Goal: Information Seeking & Learning: Learn about a topic

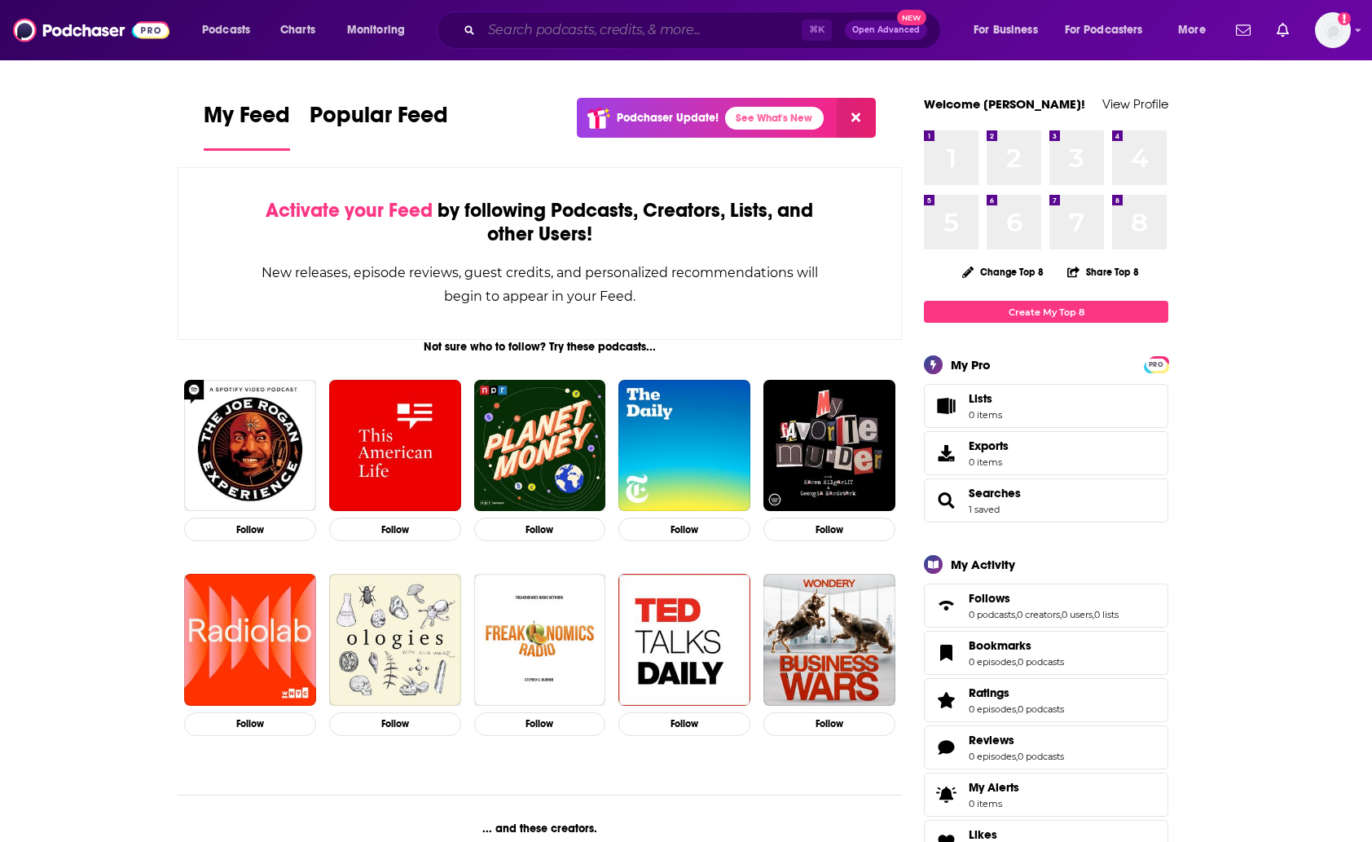
click at [637, 31] on input "Search podcasts, credits, & more..." at bounding box center [642, 30] width 320 height 26
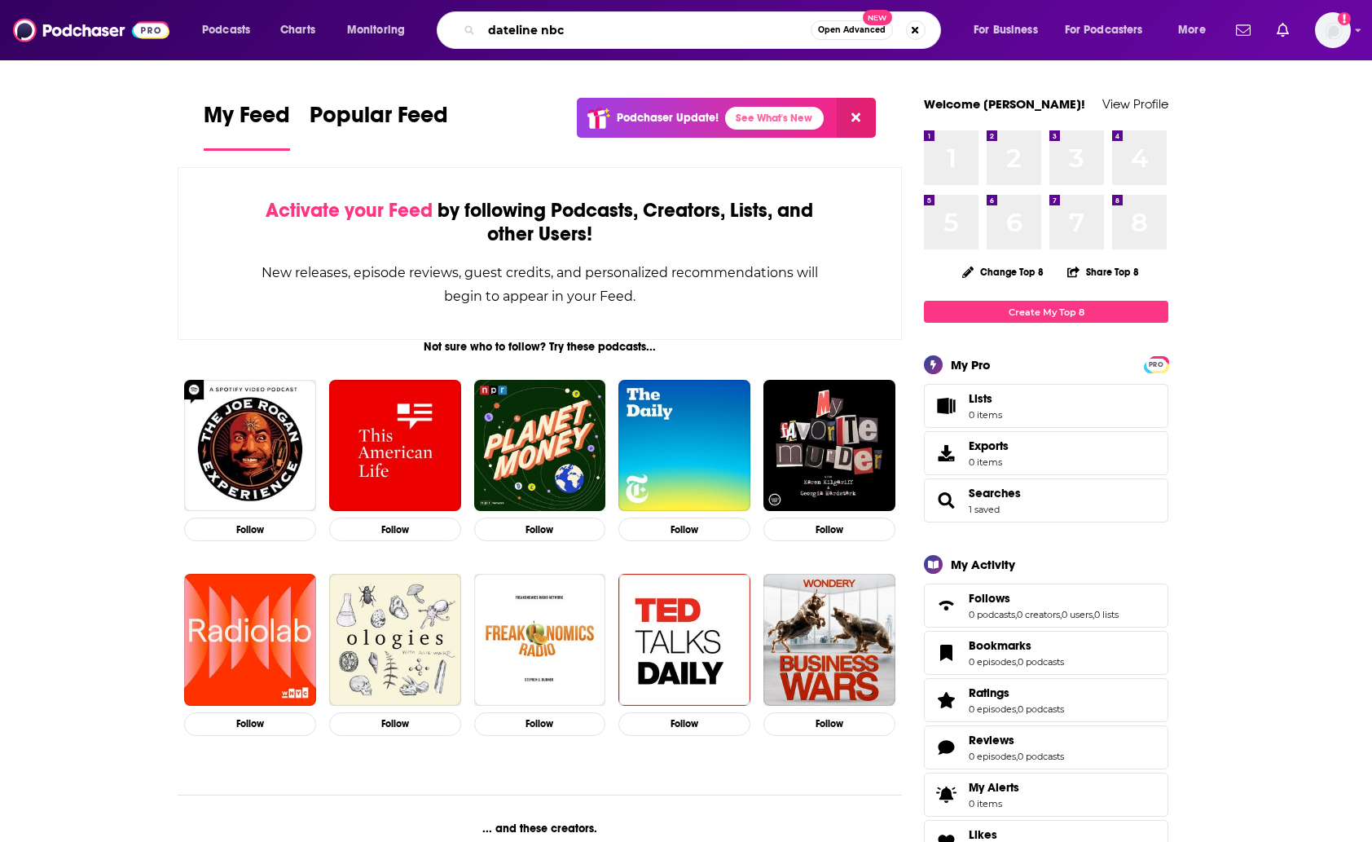
type input "dateline nbc"
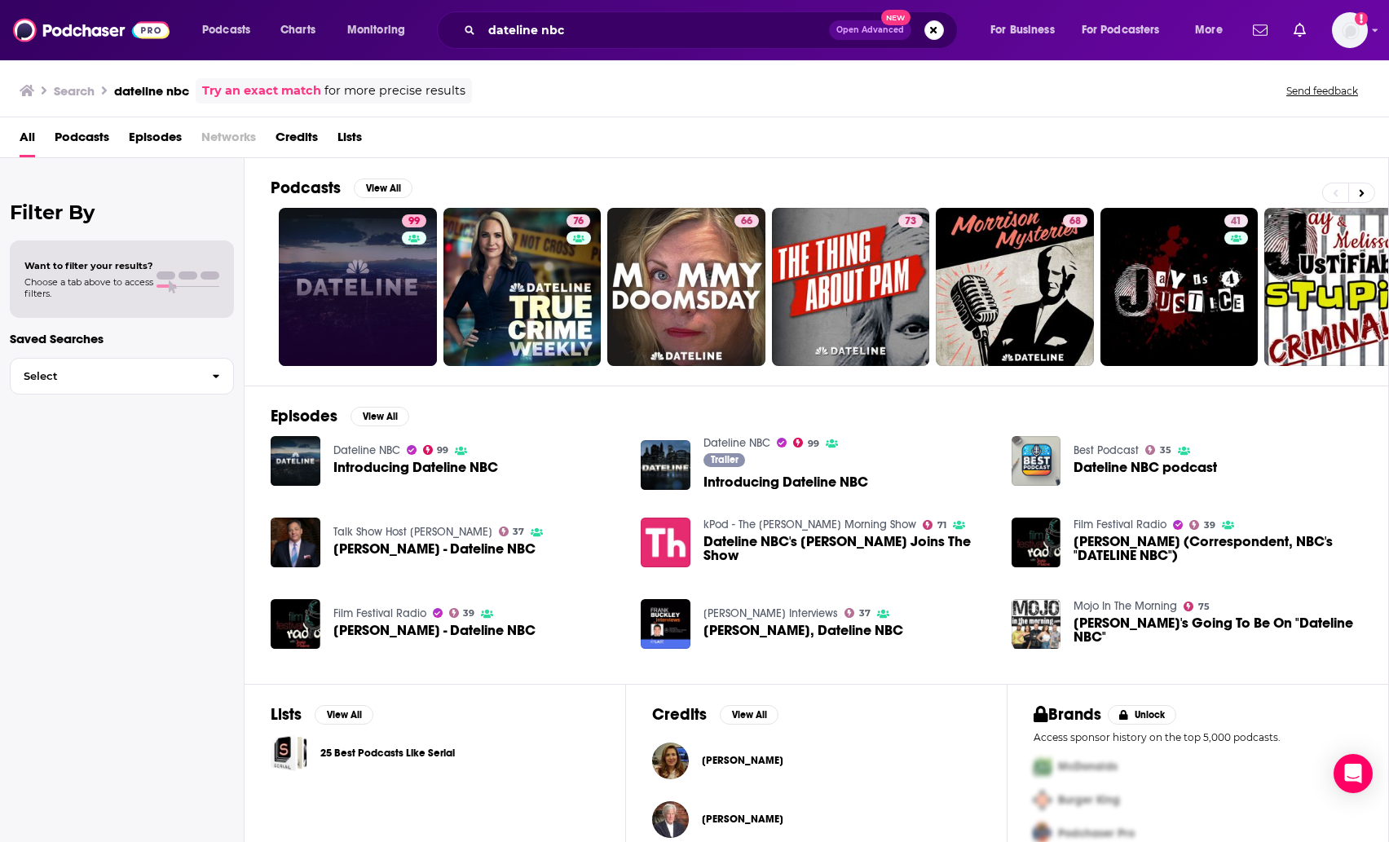
click at [434, 261] on link "99" at bounding box center [358, 287] width 158 height 158
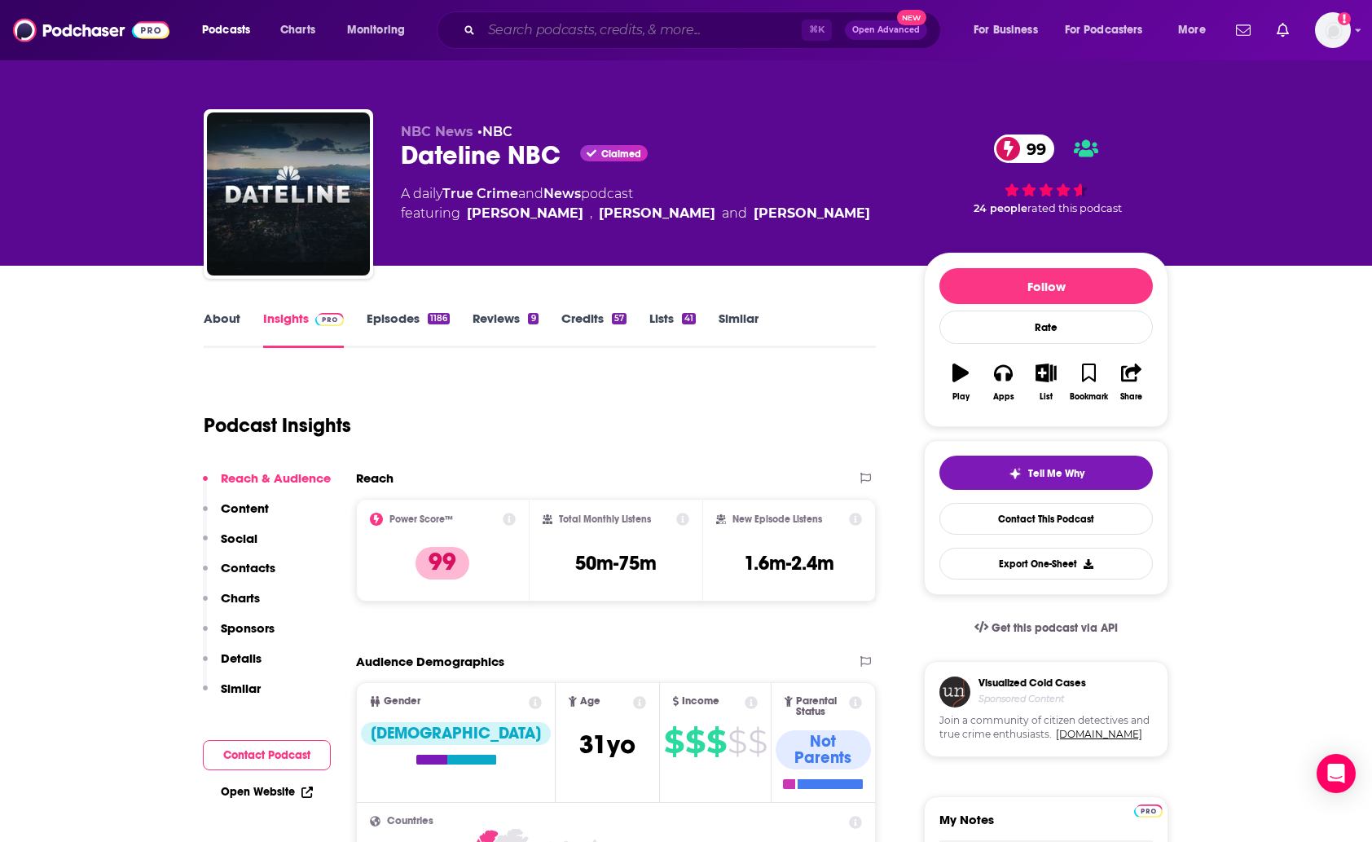
click at [632, 37] on input "Search podcasts, credits, & more..." at bounding box center [642, 30] width 320 height 26
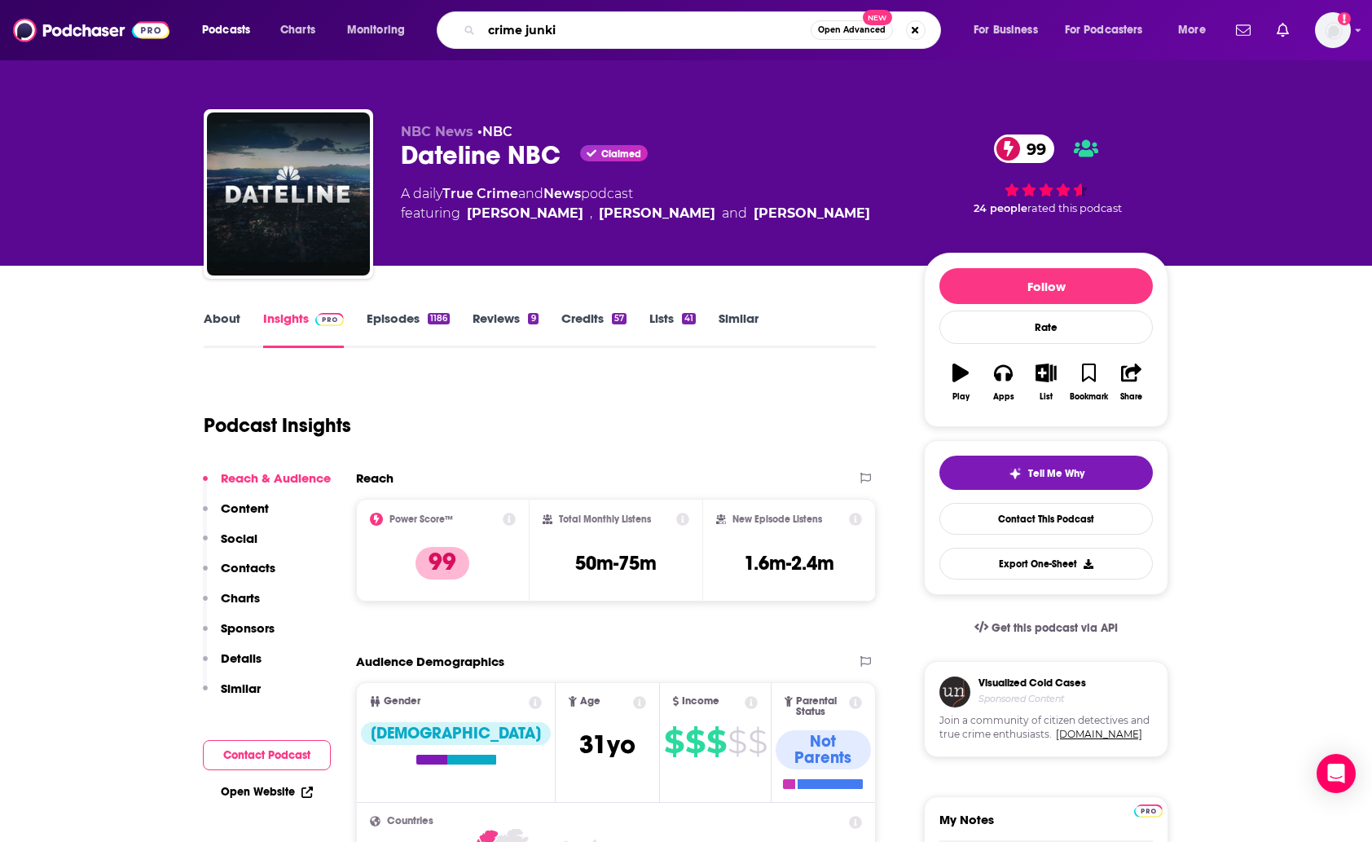
type input "crime junkie"
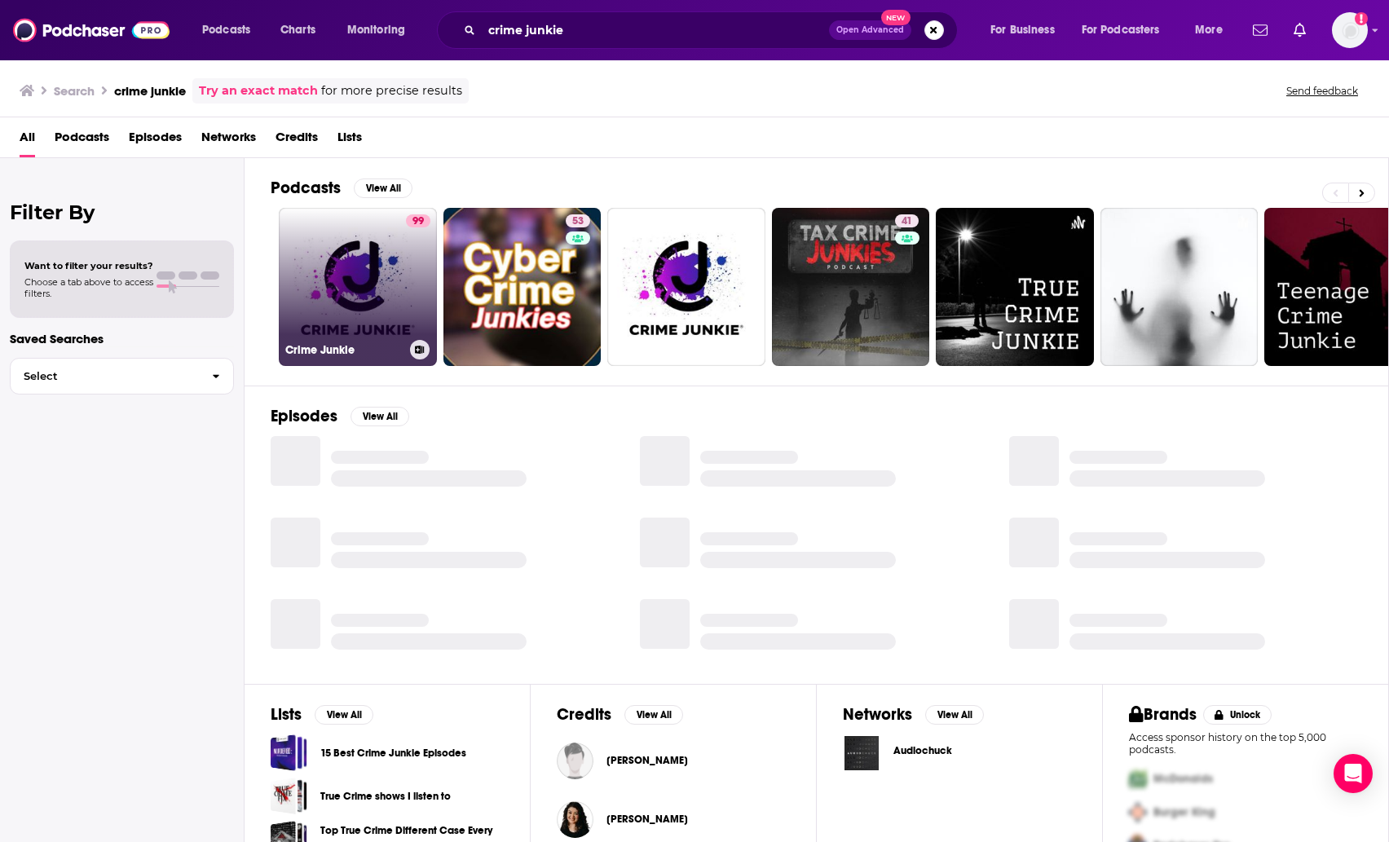
click at [327, 262] on link "99 Crime Junkie" at bounding box center [358, 287] width 158 height 158
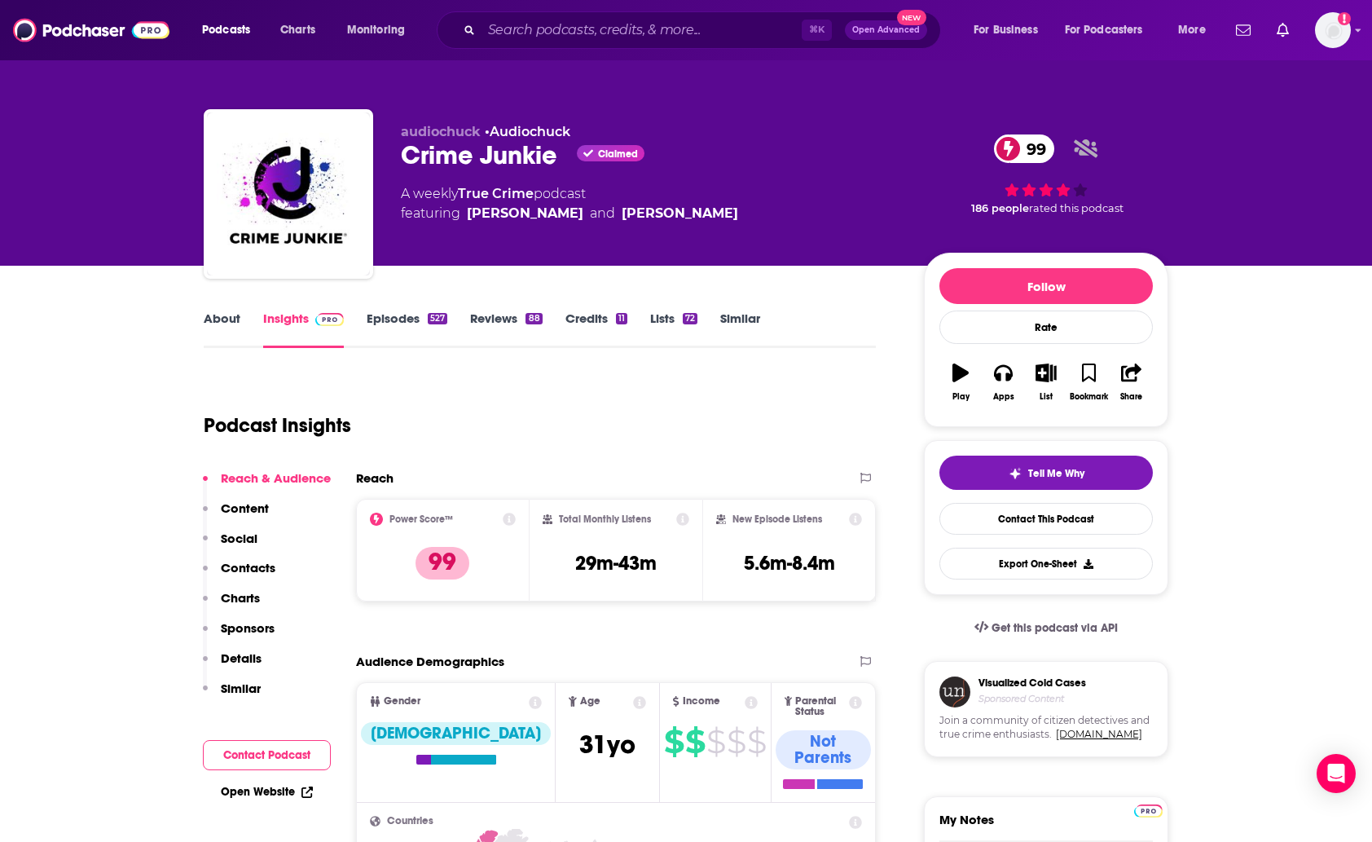
click at [507, 48] on div "⌘ K Open Advanced New" at bounding box center [689, 29] width 504 height 37
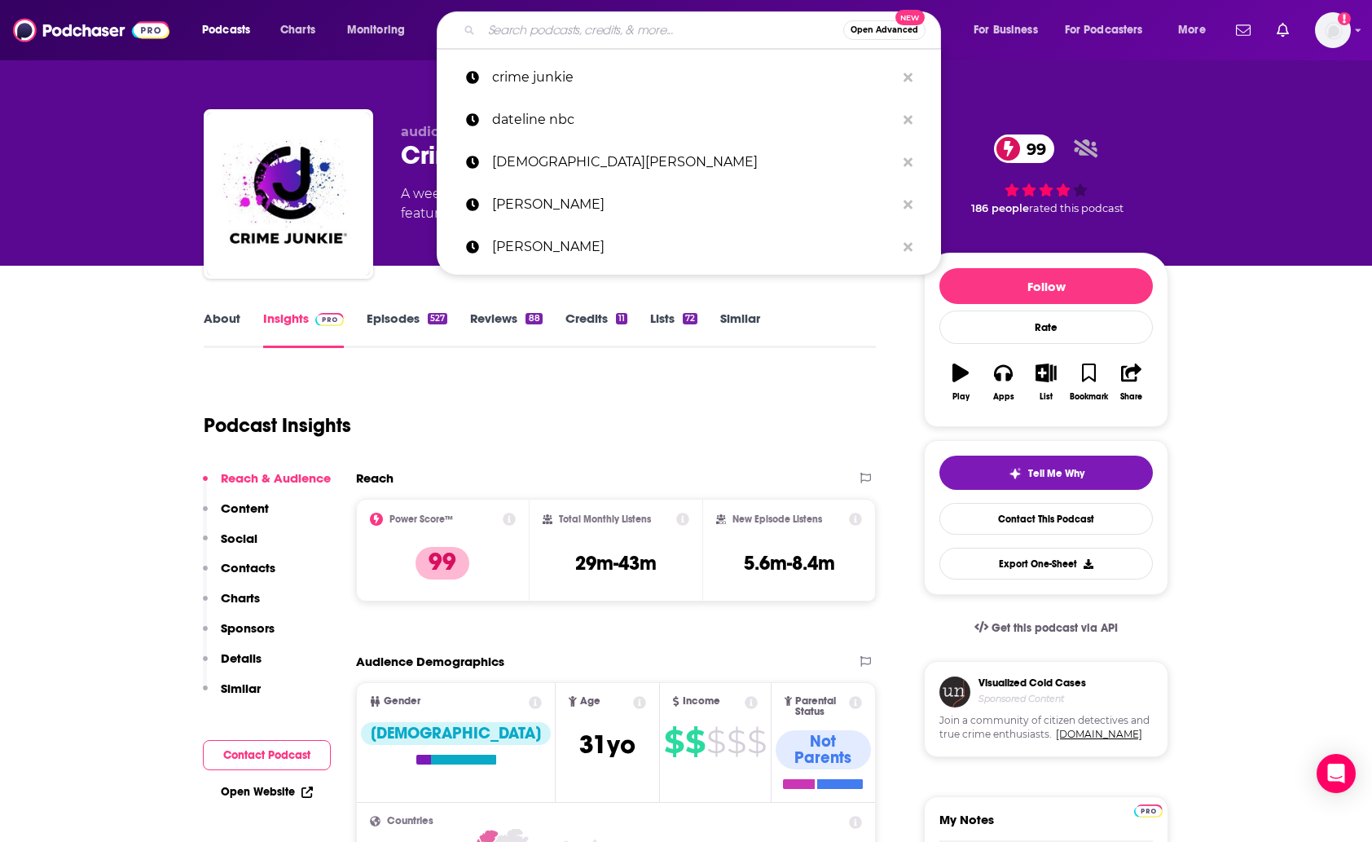
click at [507, 42] on input "Search podcasts, credits, & more..." at bounding box center [663, 30] width 362 height 26
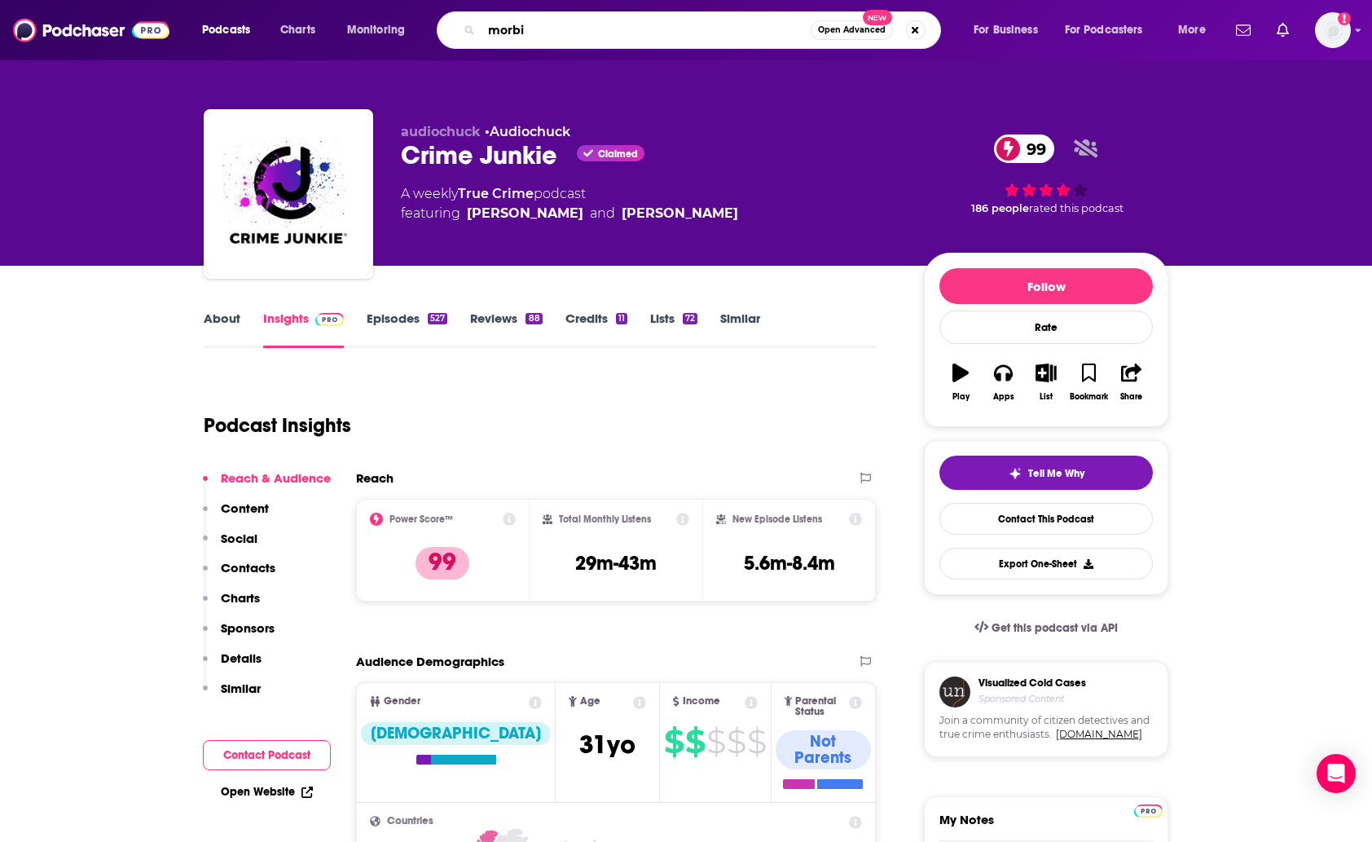
type input "morbid"
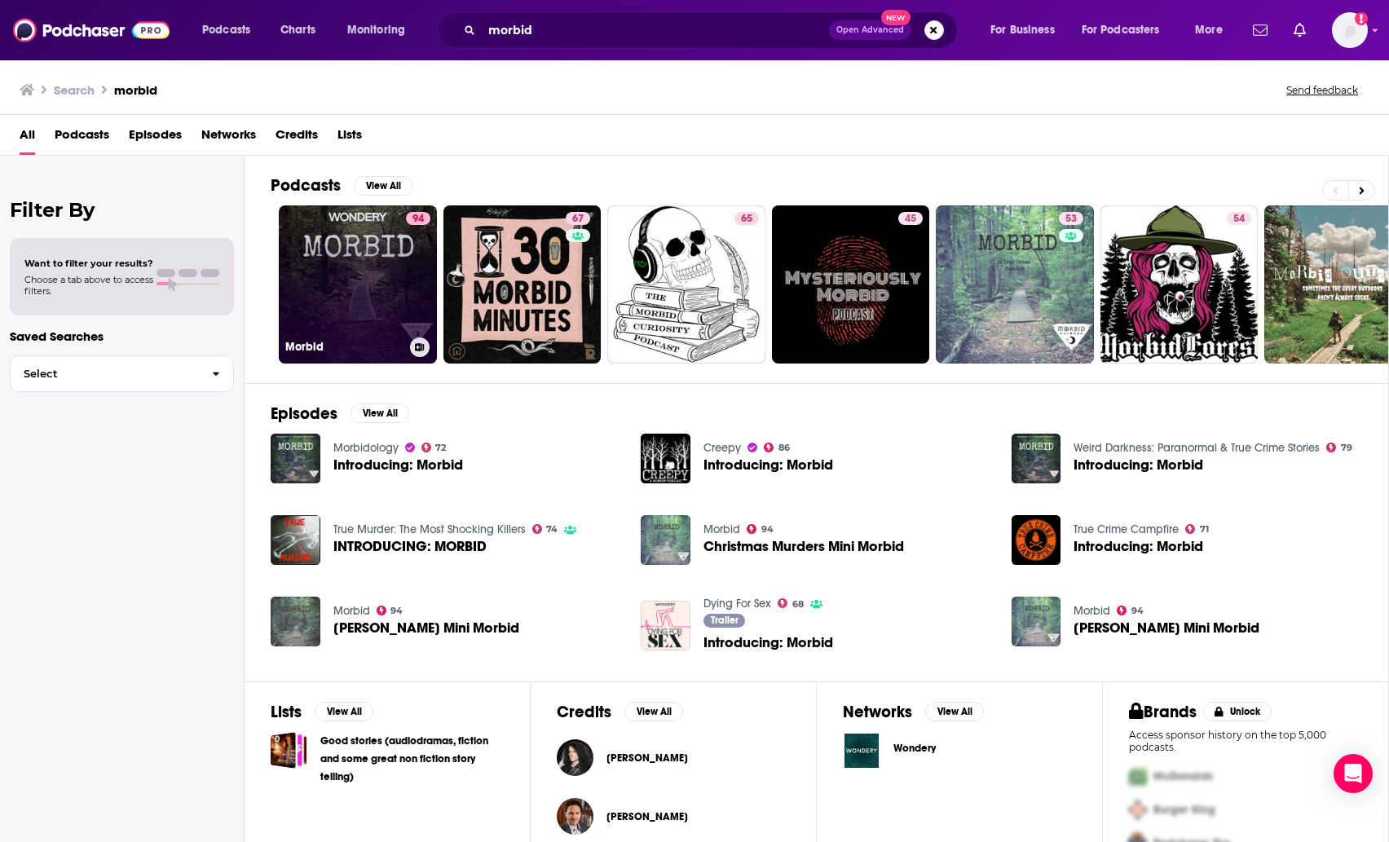
click at [389, 268] on link "94 Morbid" at bounding box center [358, 284] width 158 height 158
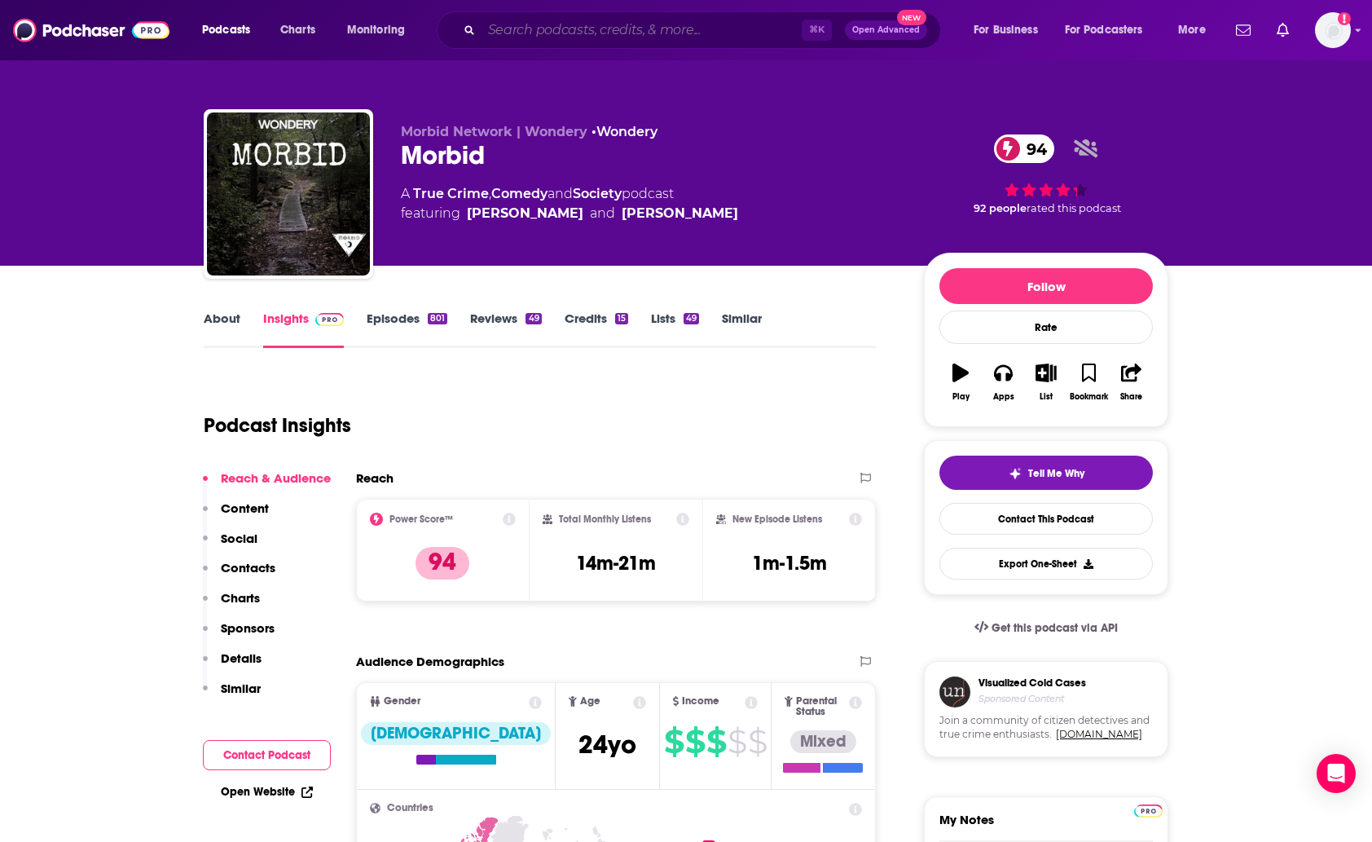
click at [549, 24] on input "Search podcasts, credits, & more..." at bounding box center [642, 30] width 320 height 26
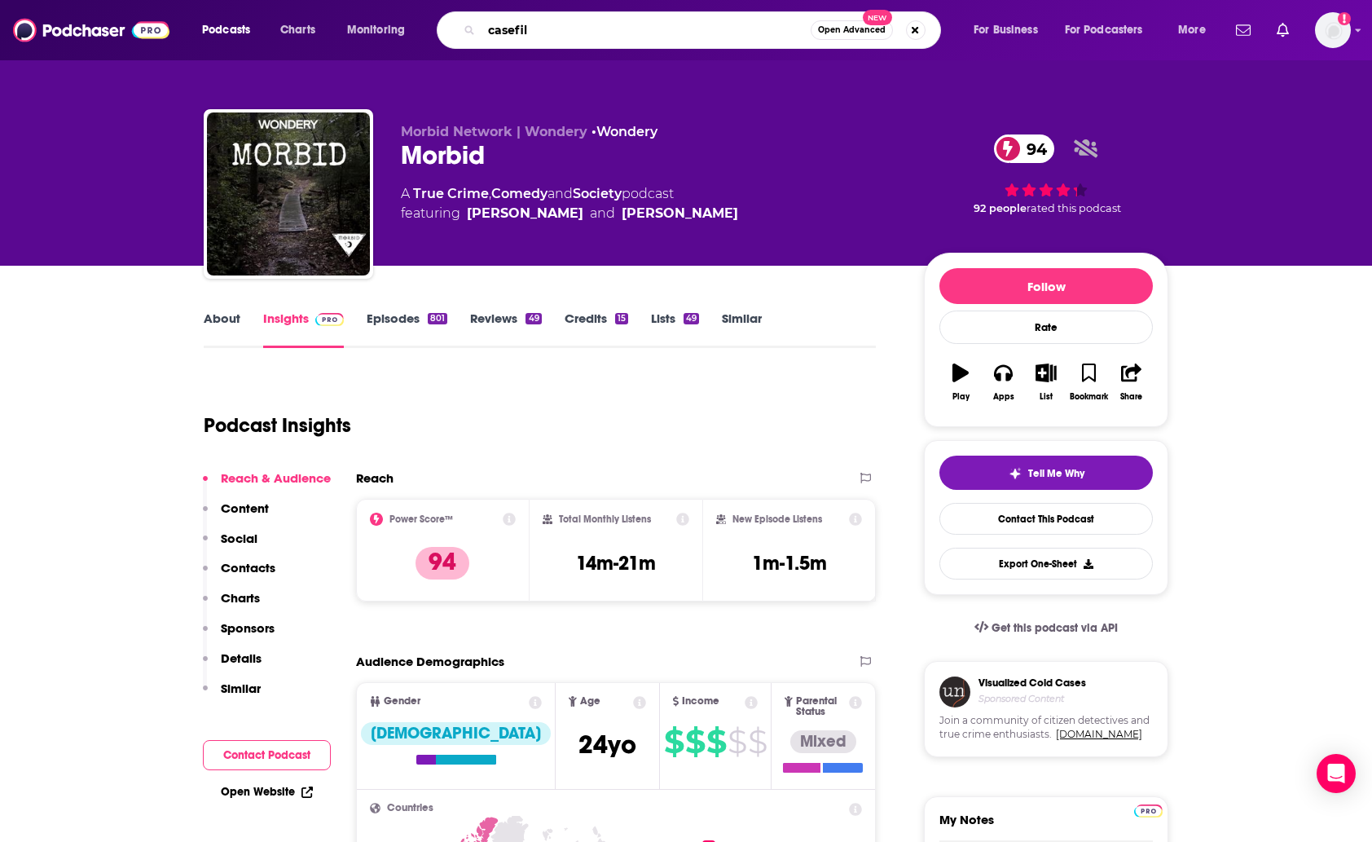
type input "casefile"
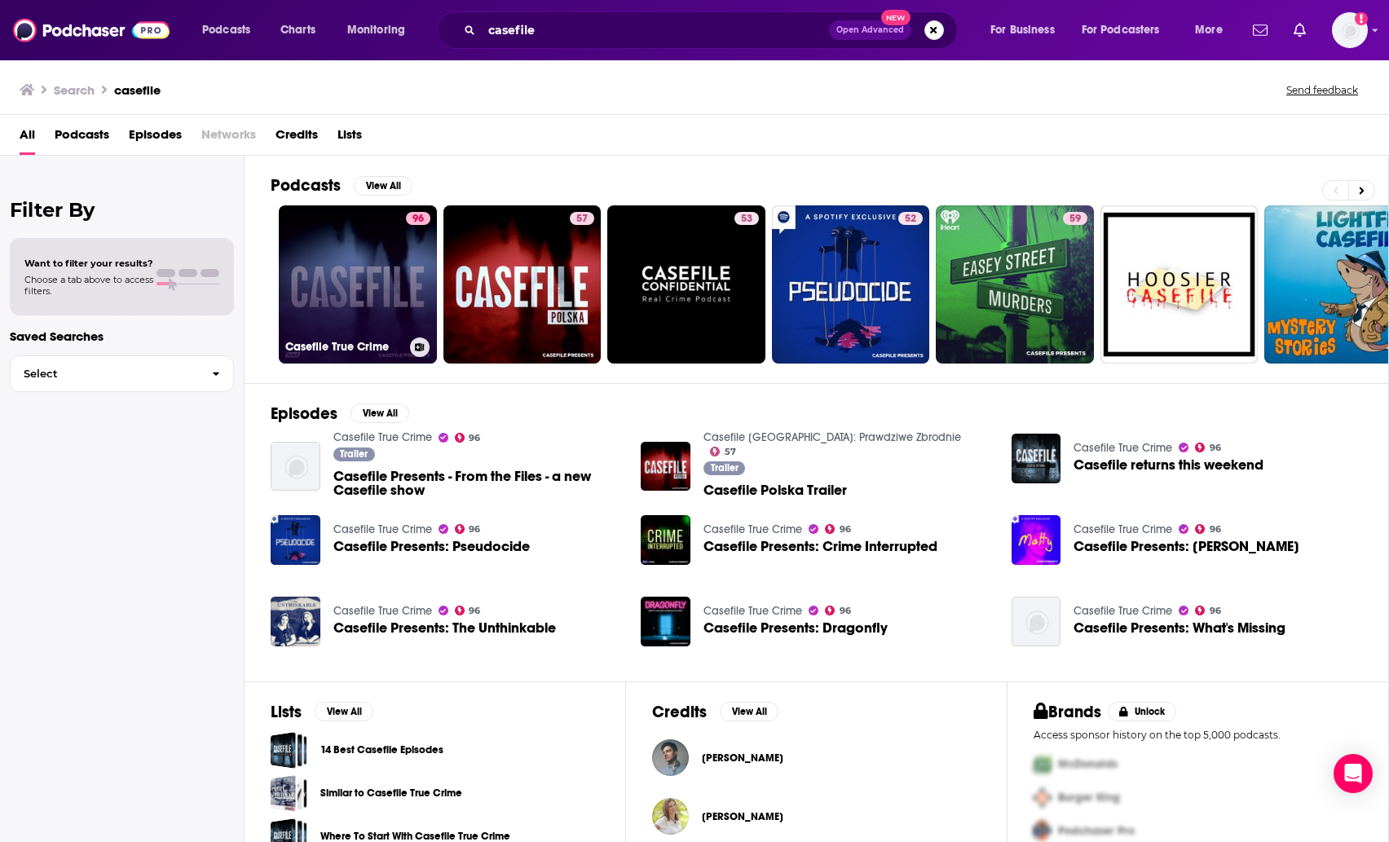
click at [371, 284] on link "96 Casefile True Crime" at bounding box center [358, 284] width 158 height 158
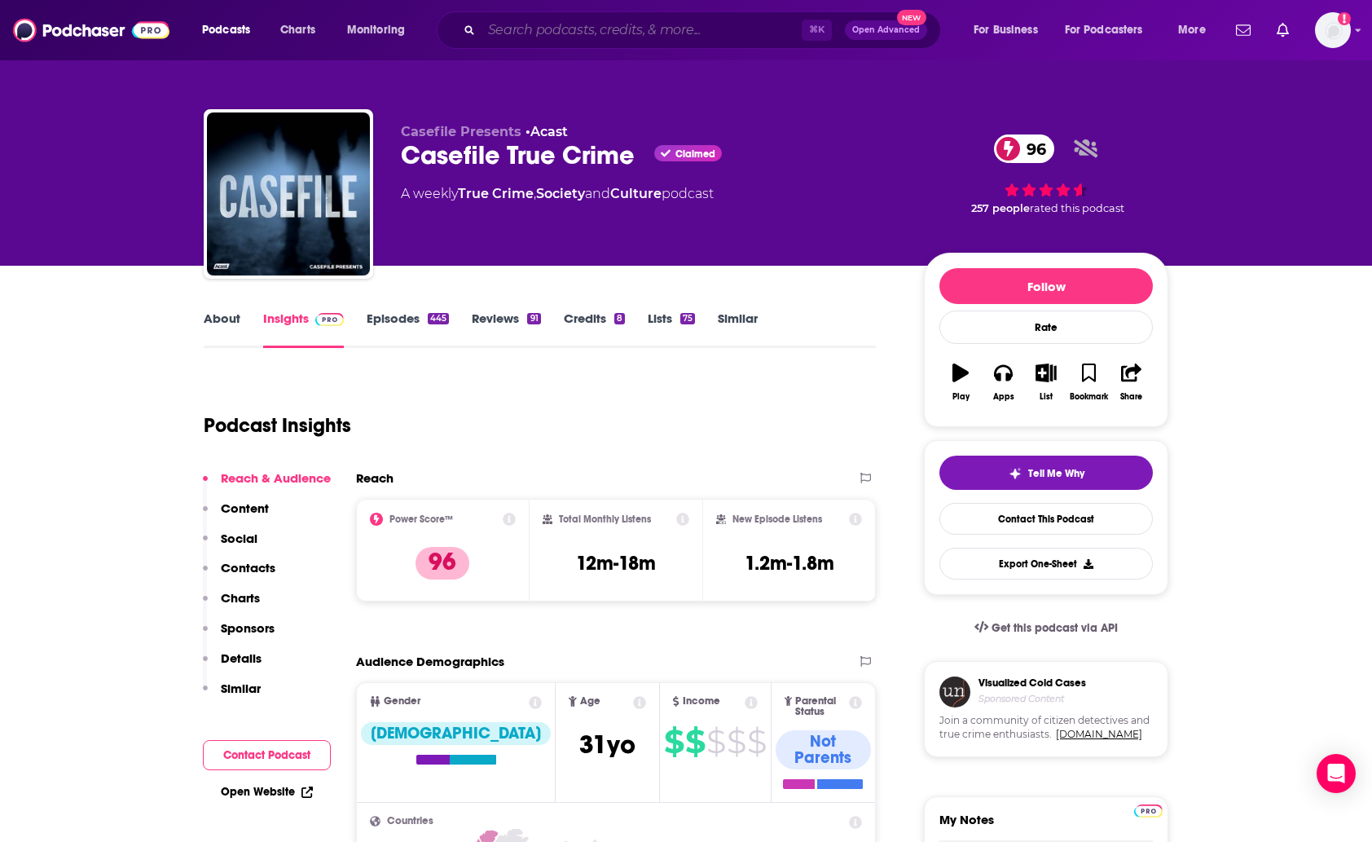
click at [565, 29] on input "Search podcasts, credits, & more..." at bounding box center [642, 30] width 320 height 26
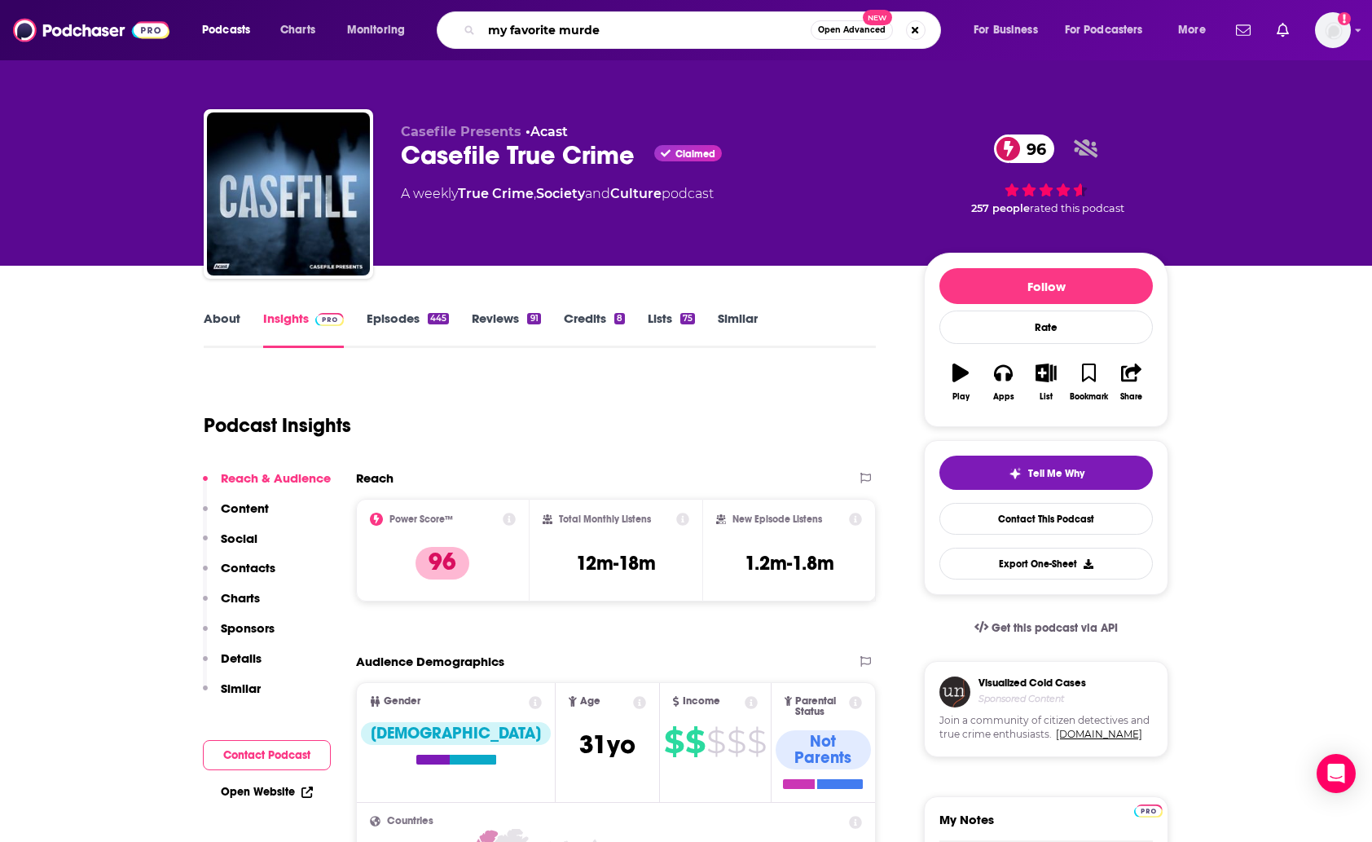
type input "my favorite murder"
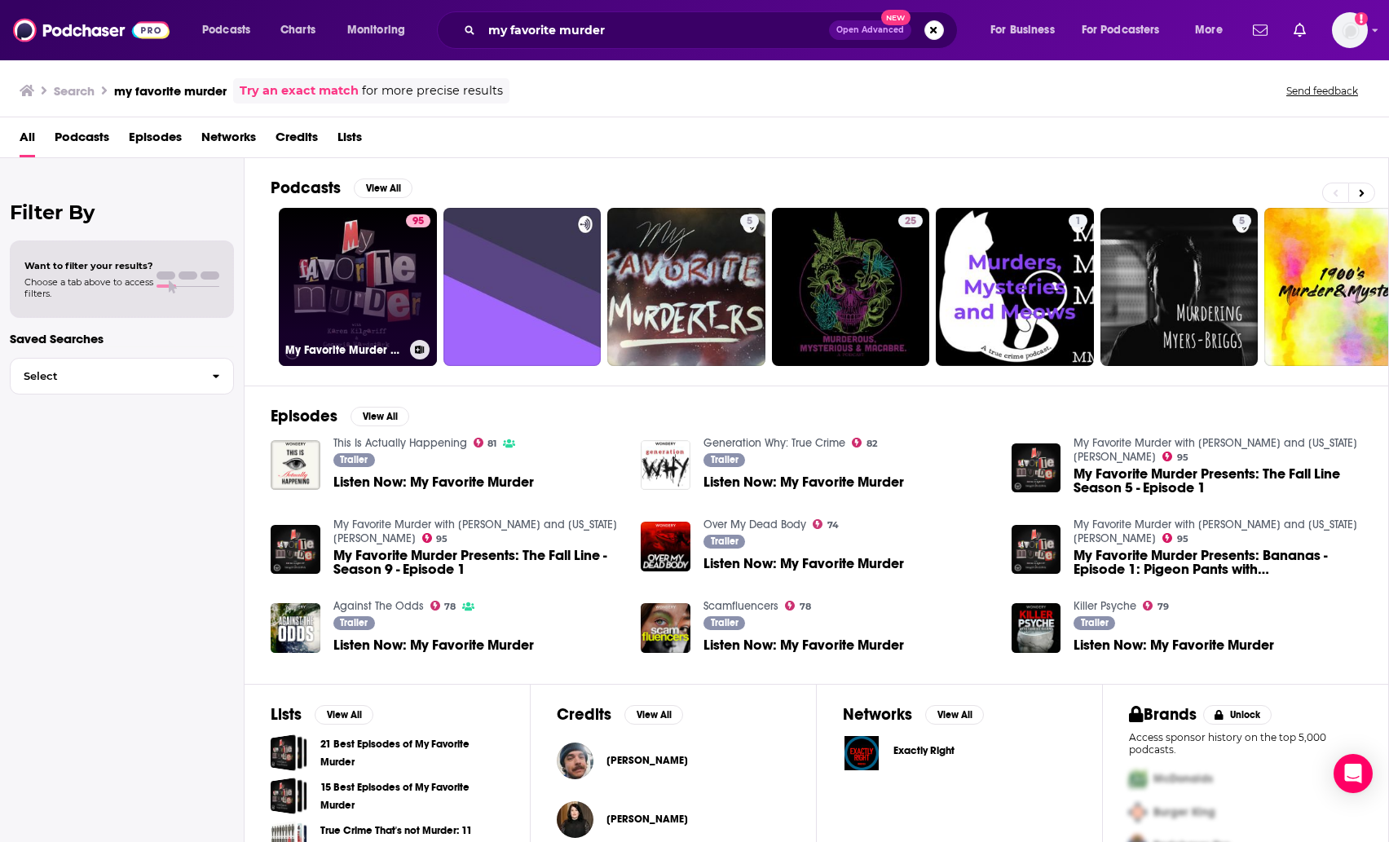
click at [324, 268] on link "95 My Favorite Murder with [PERSON_NAME] and [US_STATE][PERSON_NAME]" at bounding box center [358, 287] width 158 height 158
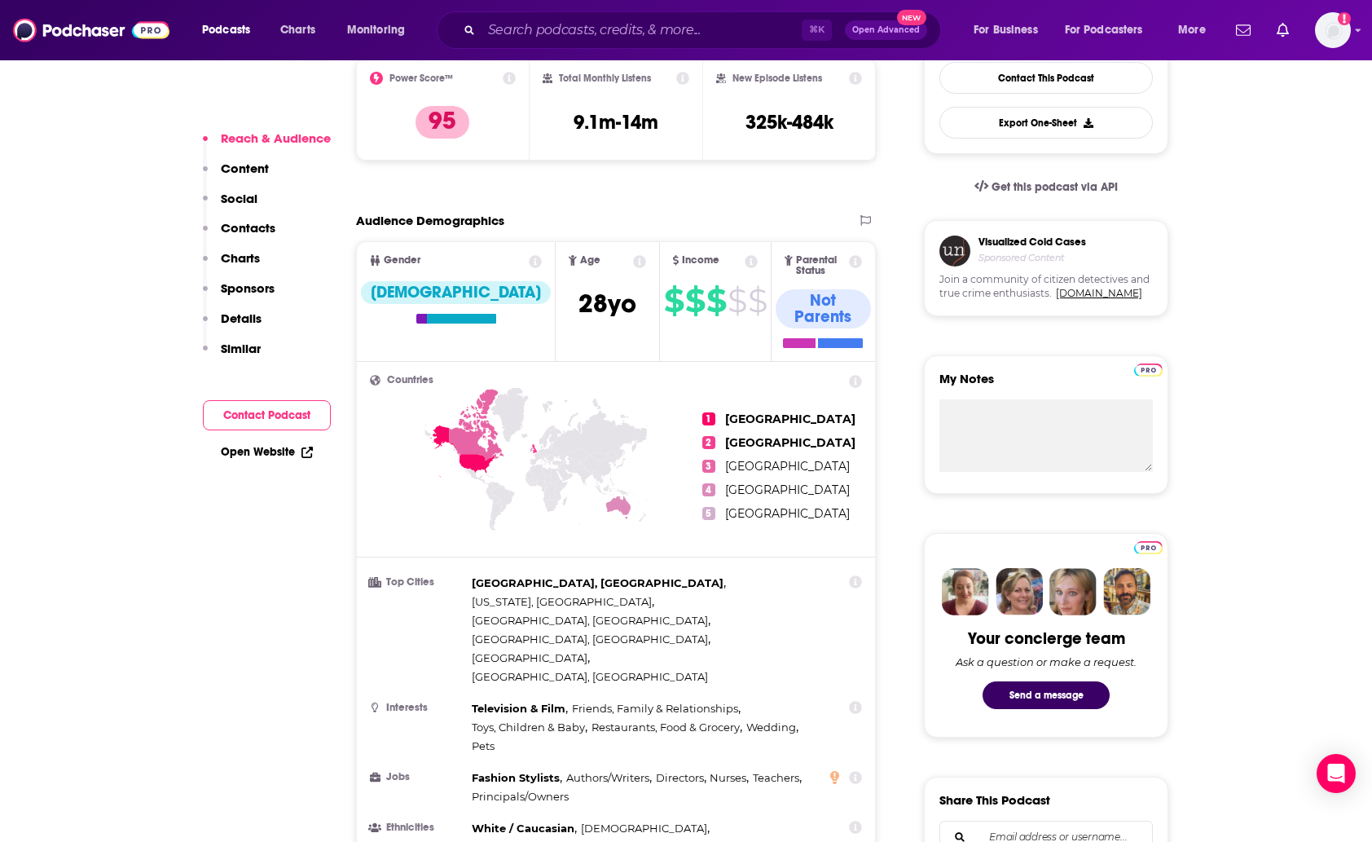
scroll to position [463, 0]
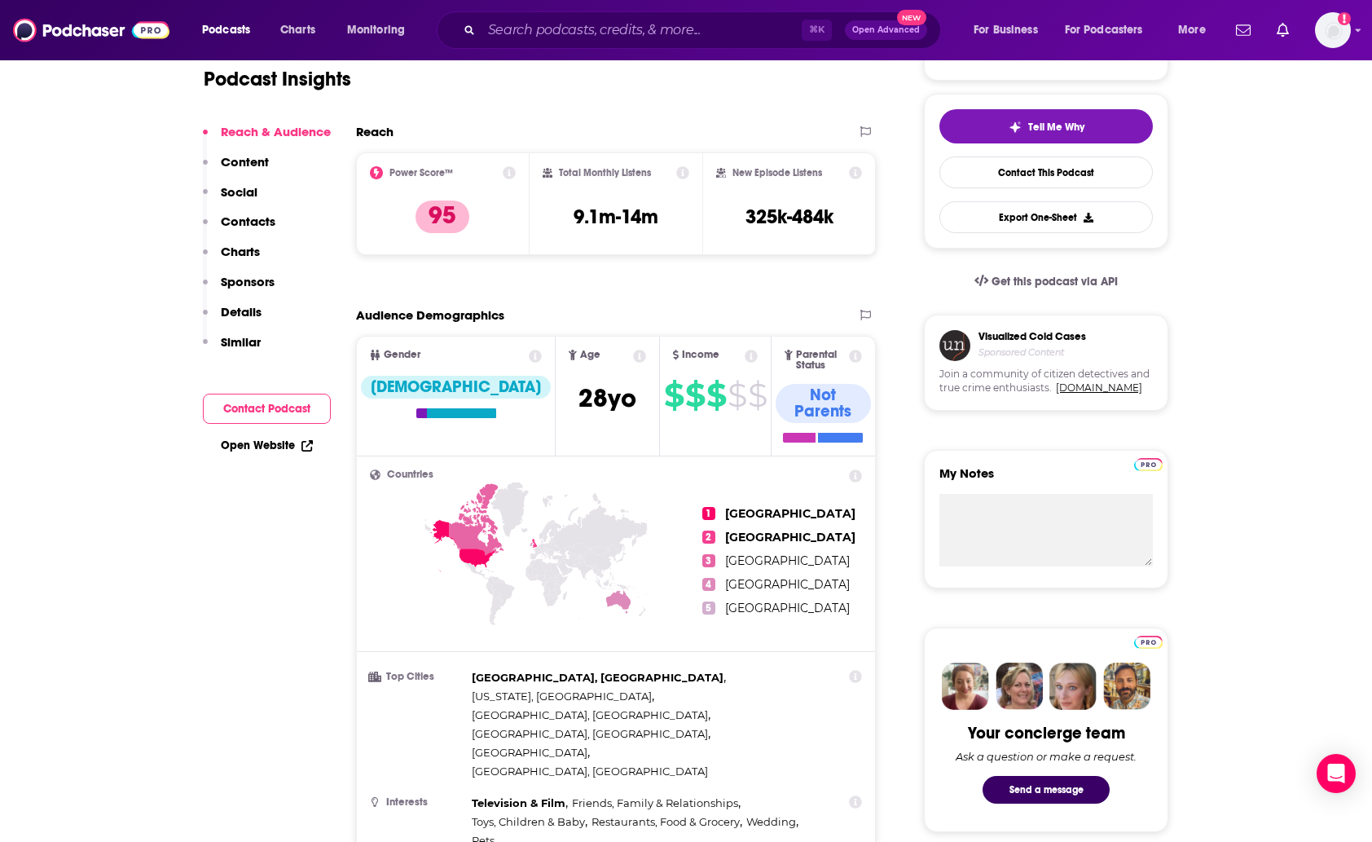
scroll to position [0, 0]
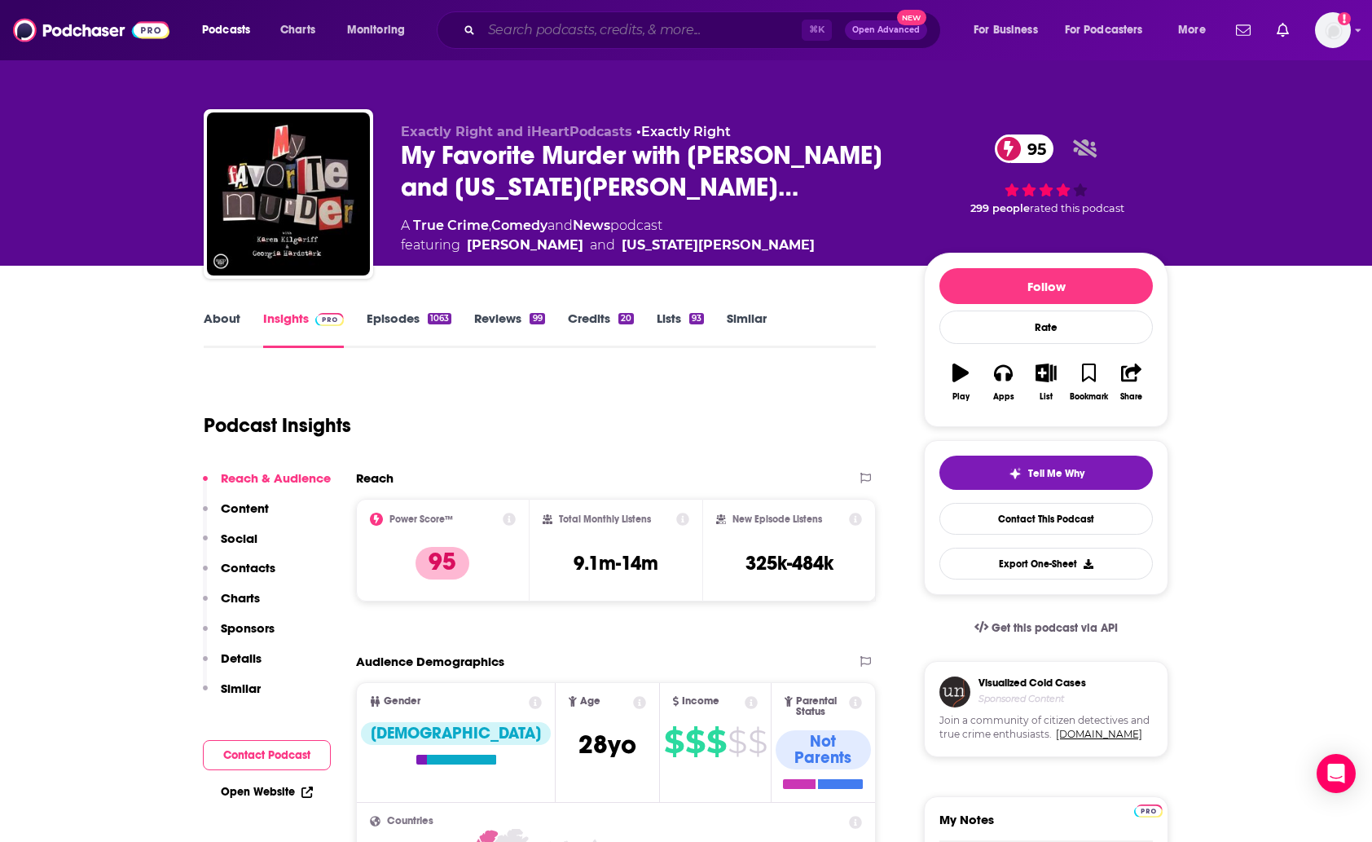
click at [563, 29] on input "Search podcasts, credits, & more..." at bounding box center [642, 30] width 320 height 26
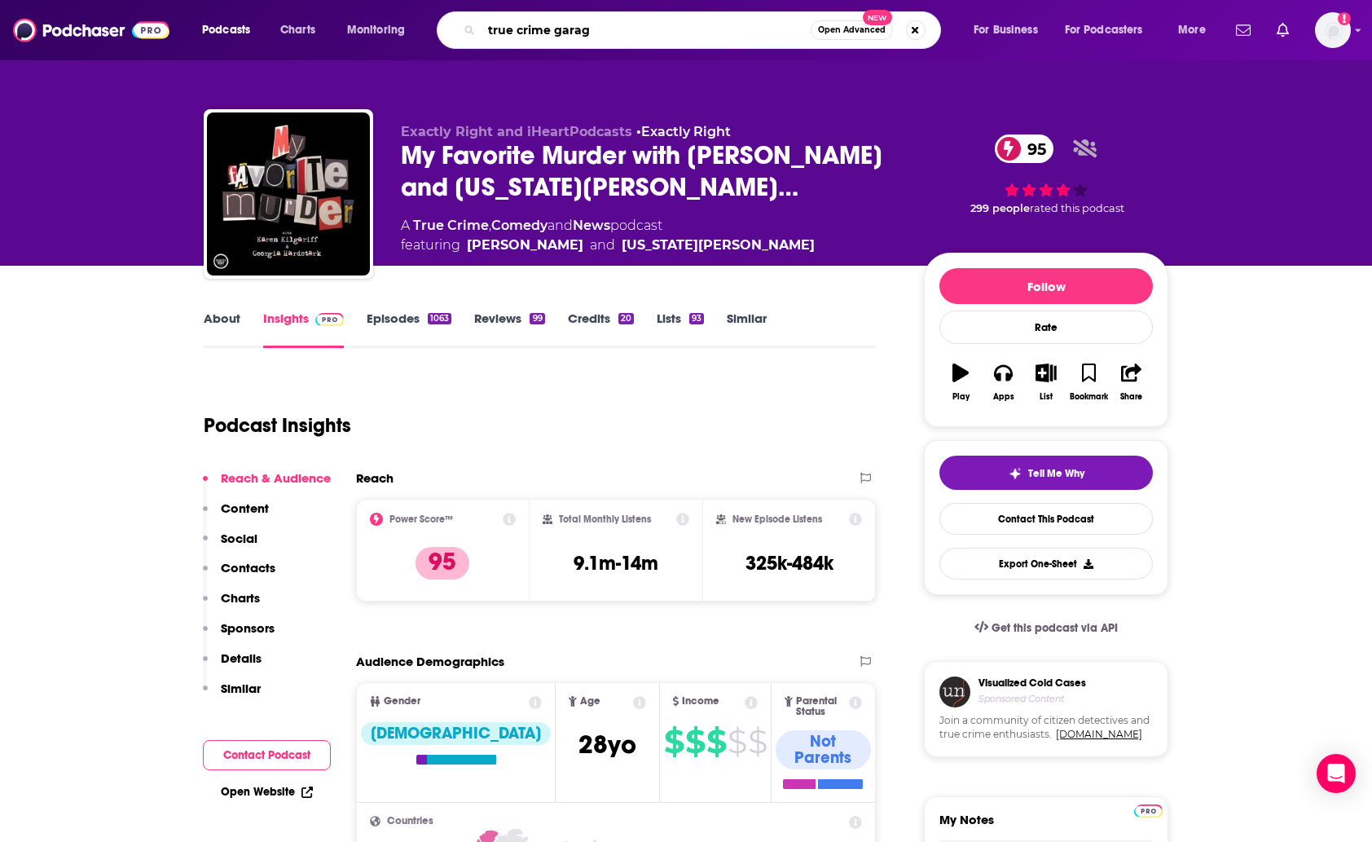
type input "true crime garage"
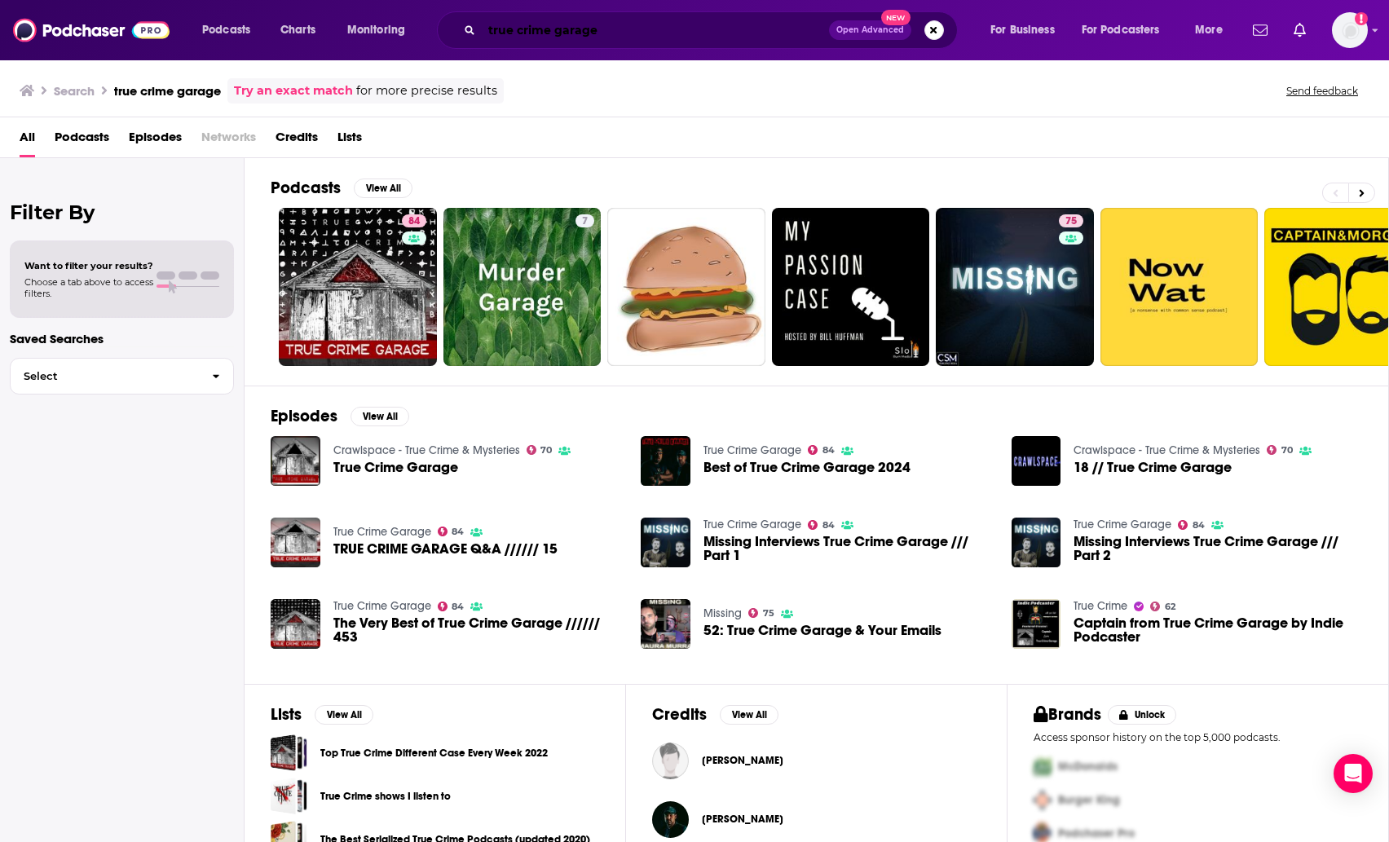
click at [530, 37] on input "true crime garage" at bounding box center [655, 30] width 347 height 26
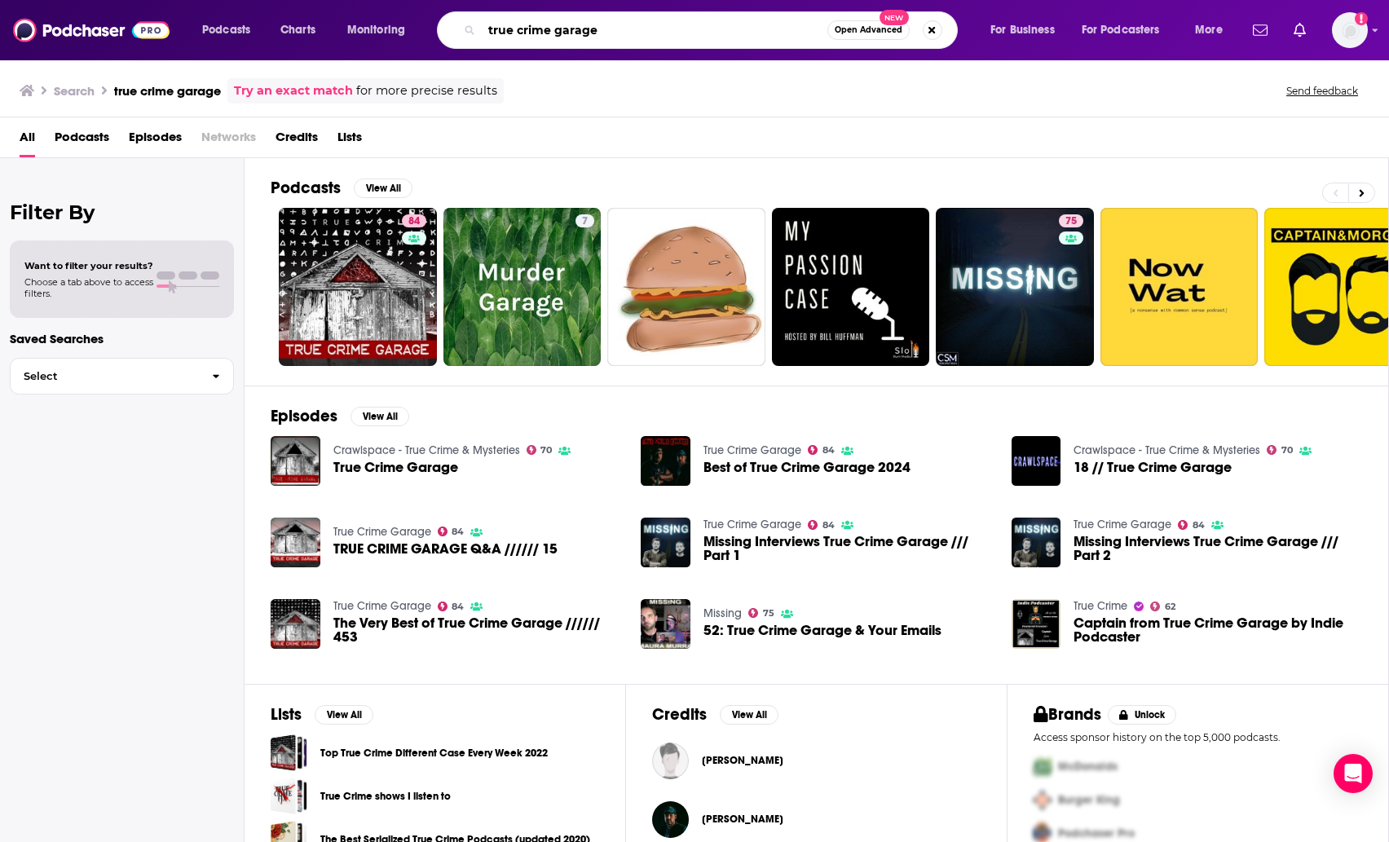
click at [530, 37] on input "true crime garage" at bounding box center [655, 30] width 346 height 26
type input "serial"
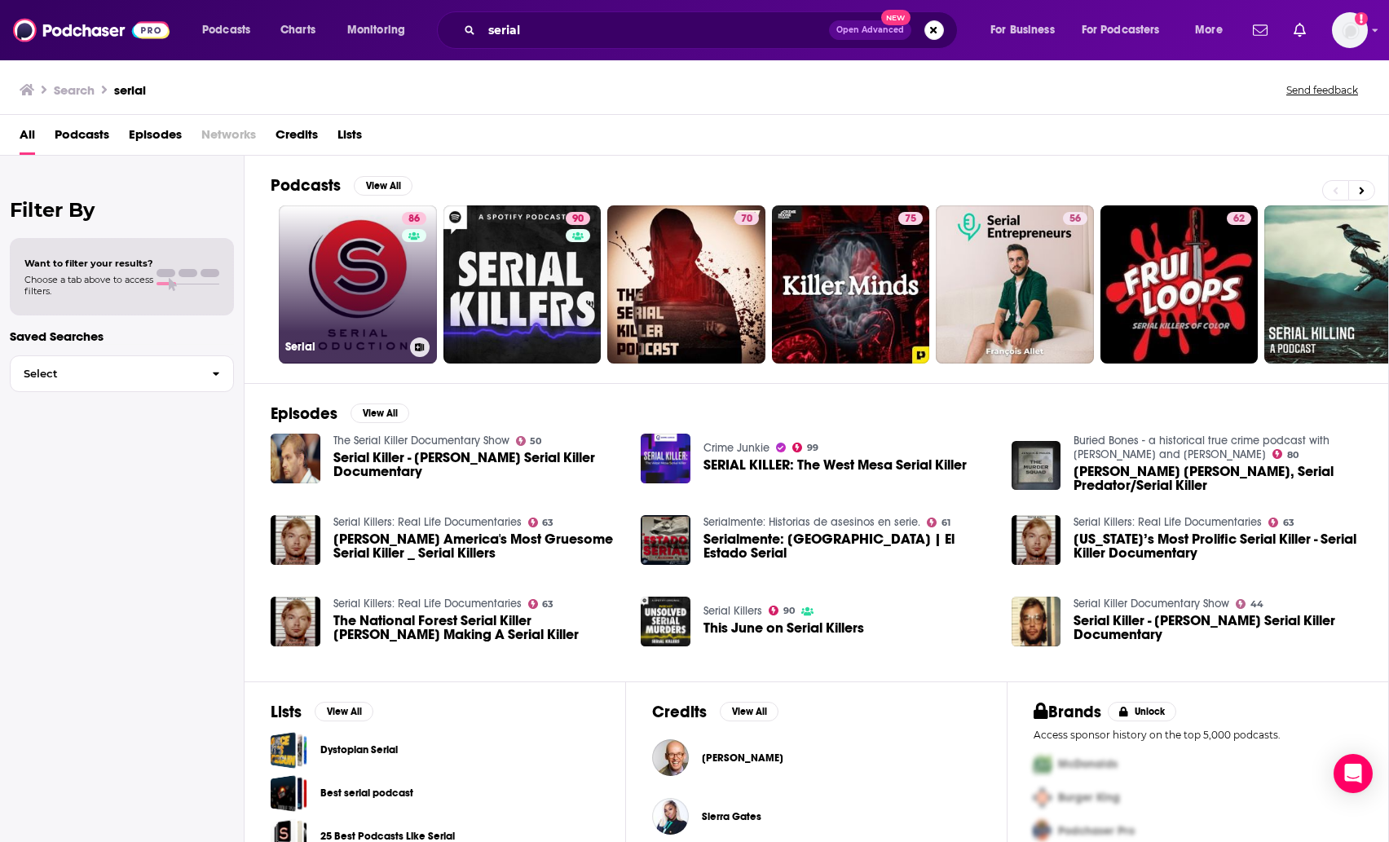
click at [368, 284] on link "86 Serial" at bounding box center [358, 284] width 158 height 158
